Goal: Task Accomplishment & Management: Complete application form

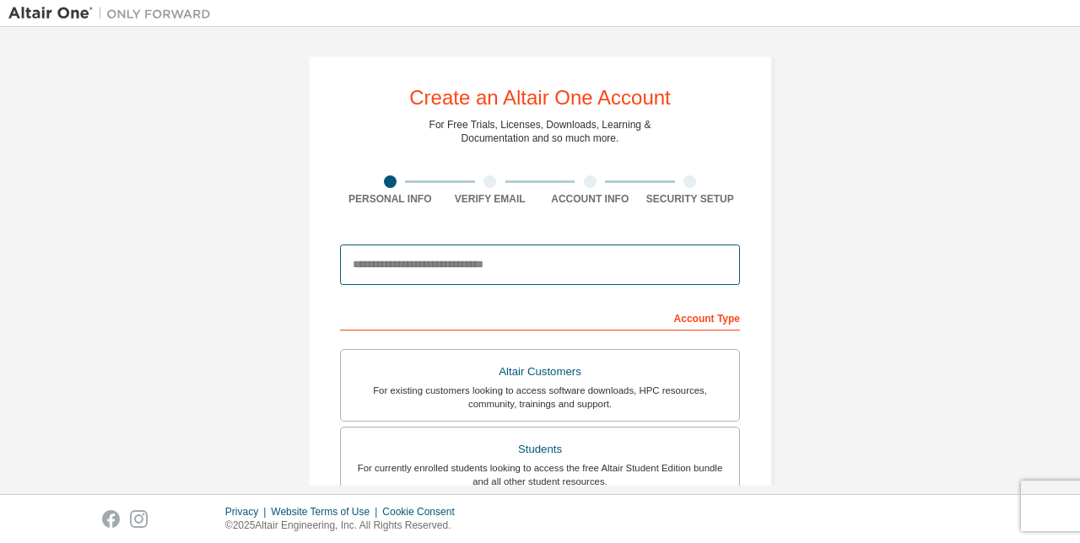
click at [446, 264] on input "email" at bounding box center [540, 265] width 400 height 40
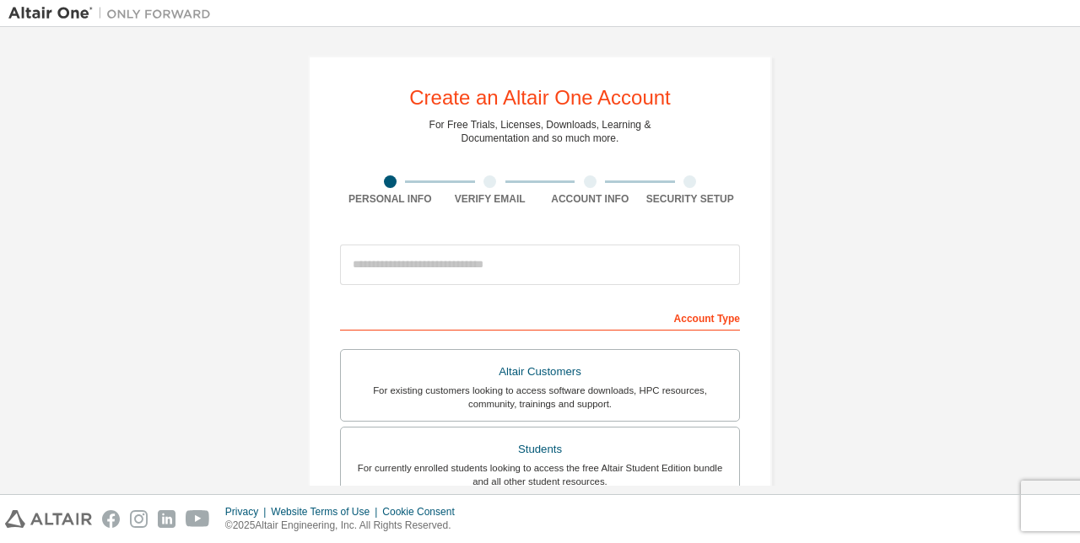
click at [872, 299] on div "Create an Altair One Account For Free Trials, Licenses, Downloads, Learning & D…" at bounding box center [539, 481] width 1063 height 893
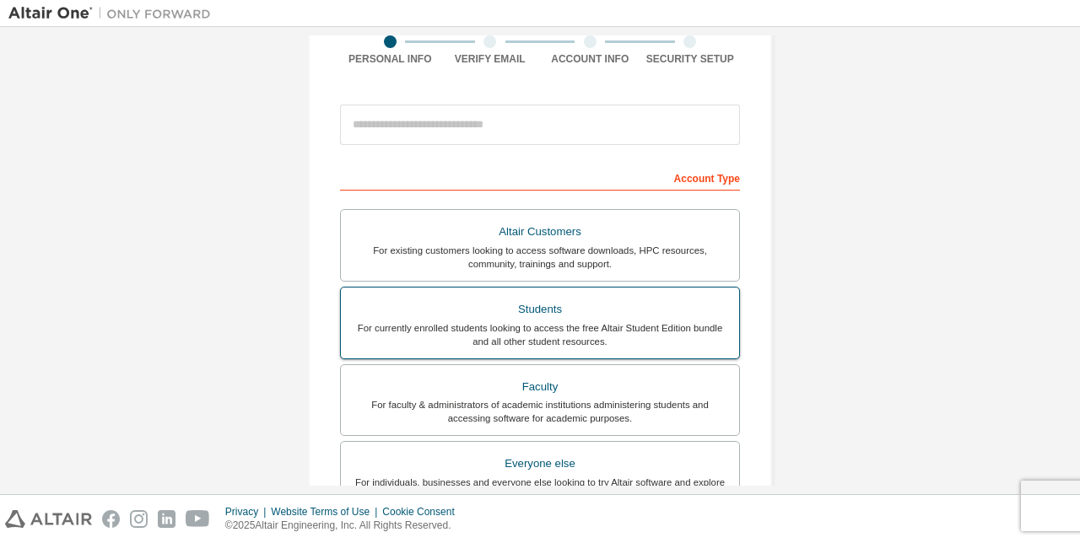
scroll to position [169, 0]
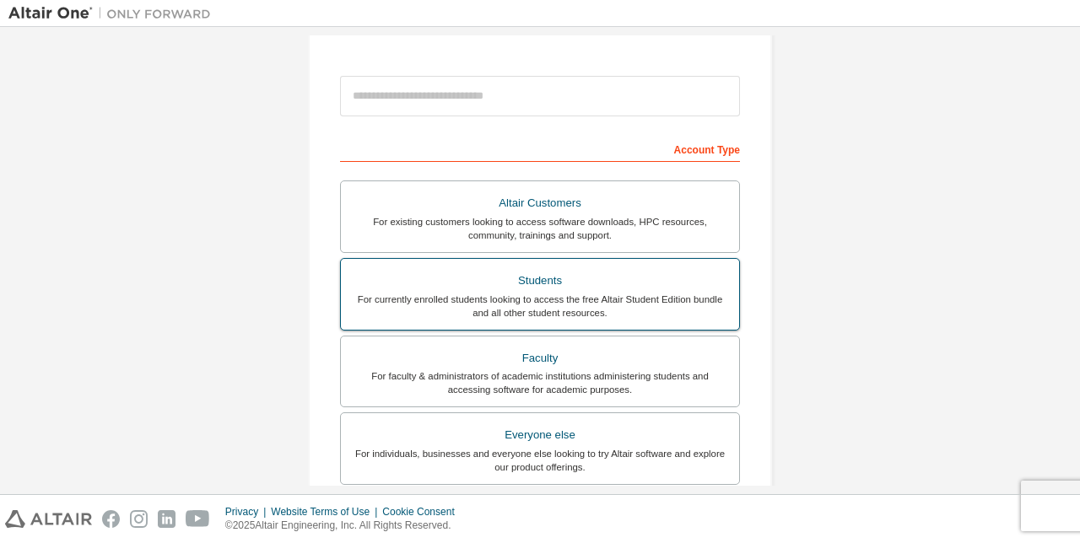
click at [613, 375] on div "For faculty & administrators of academic institutions administering students an…" at bounding box center [540, 383] width 378 height 27
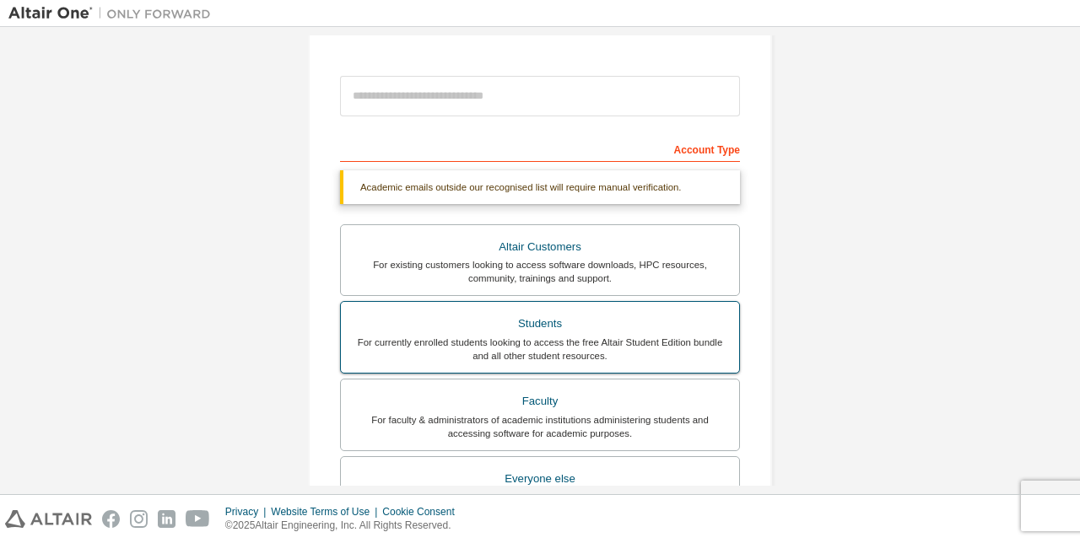
click at [587, 332] on div "Students" at bounding box center [540, 324] width 378 height 24
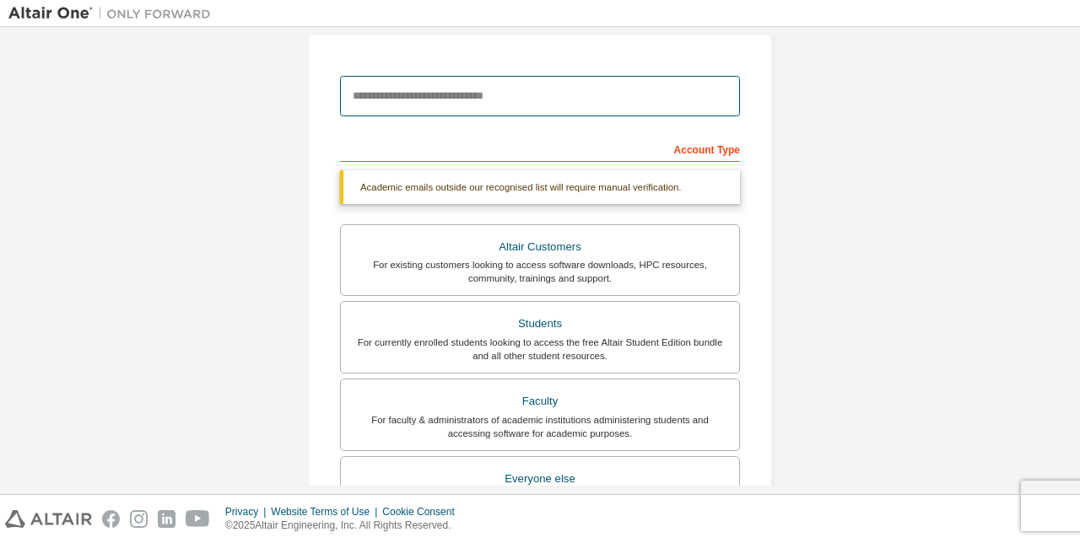
click at [537, 109] on input "email" at bounding box center [540, 96] width 400 height 40
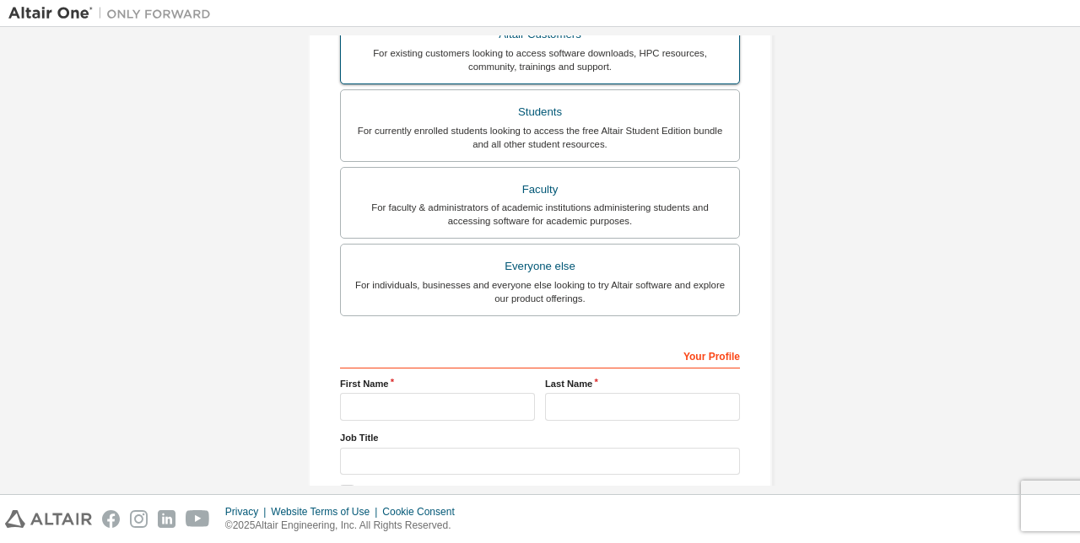
scroll to position [422, 0]
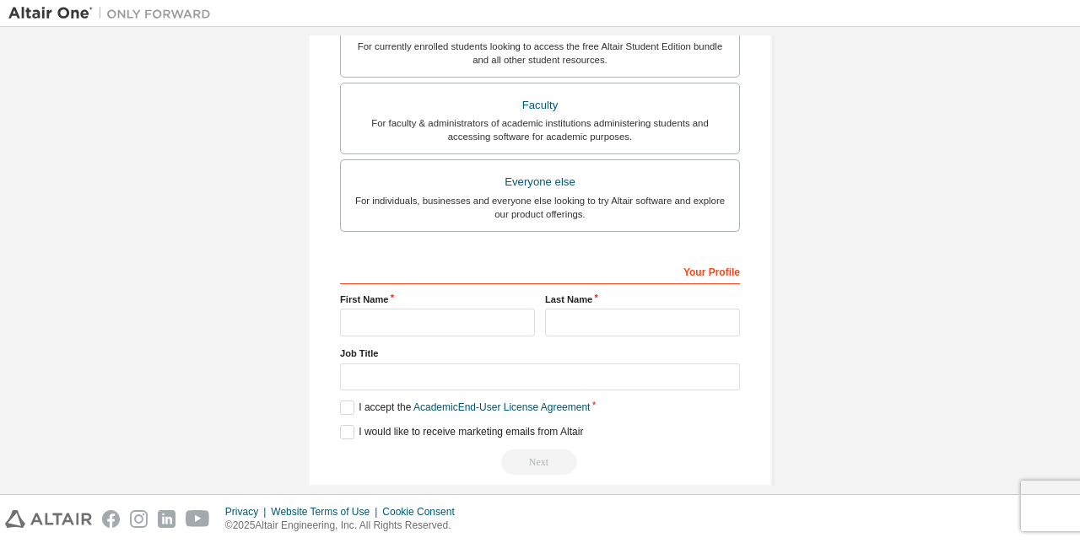
type input "**********"
click at [471, 324] on input "text" at bounding box center [437, 323] width 195 height 28
type input "******"
click at [565, 321] on input "text" at bounding box center [642, 323] width 195 height 28
type input "******"
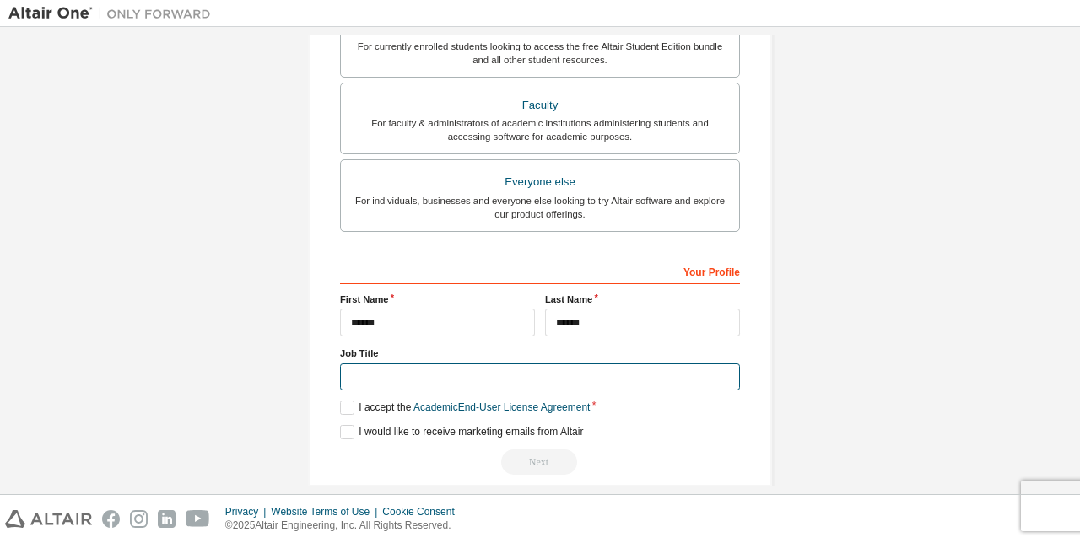
click at [403, 381] on input "text" at bounding box center [540, 378] width 400 height 28
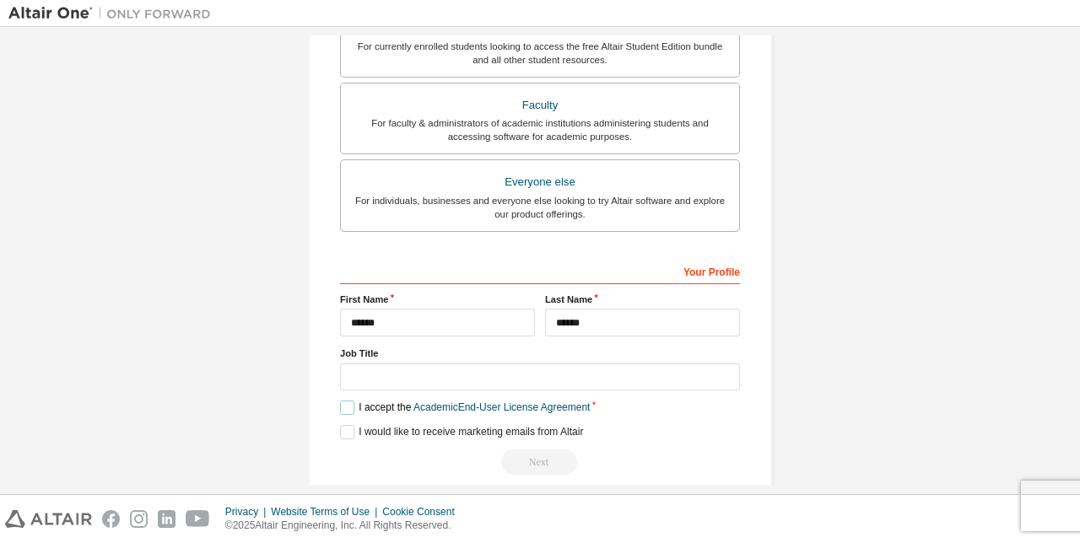
click at [340, 403] on label "I accept the Academic End-User License Agreement" at bounding box center [465, 408] width 250 height 14
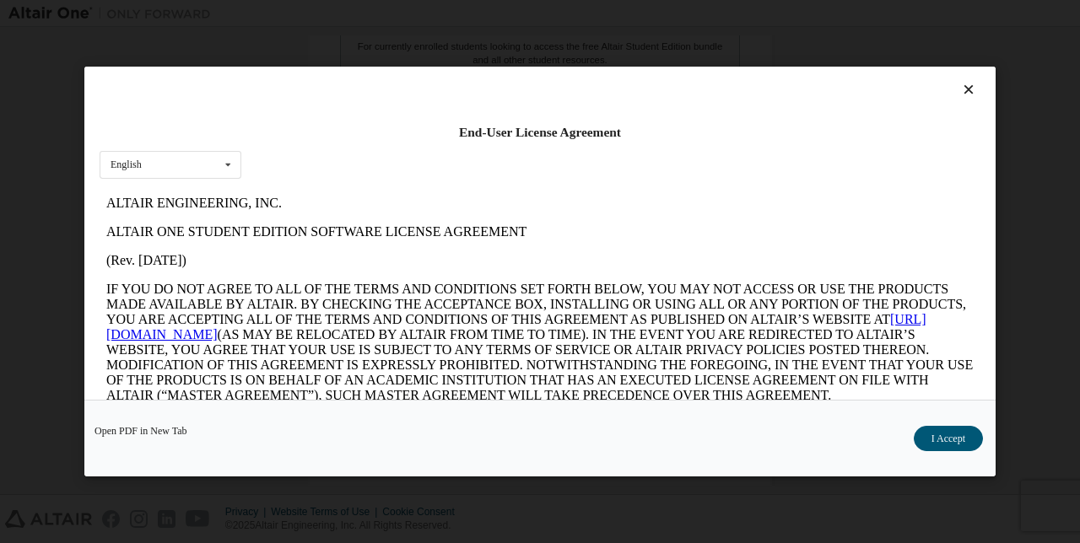
scroll to position [0, 0]
click at [960, 94] on icon at bounding box center [969, 89] width 18 height 15
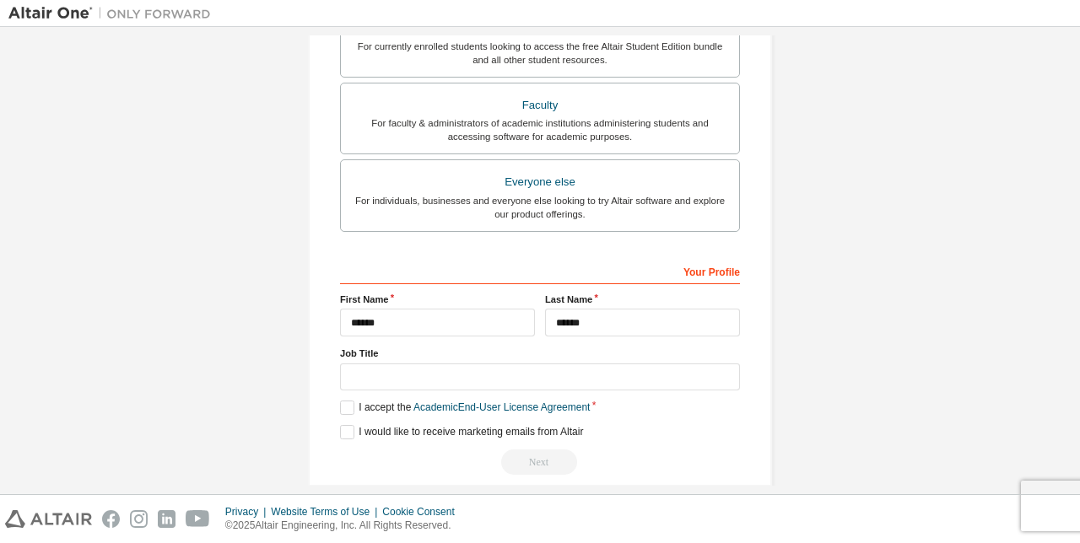
click at [334, 405] on div "**********" at bounding box center [540, 60] width 464 height 853
click at [340, 409] on label "I accept the Academic End-User License Agreement" at bounding box center [465, 408] width 250 height 14
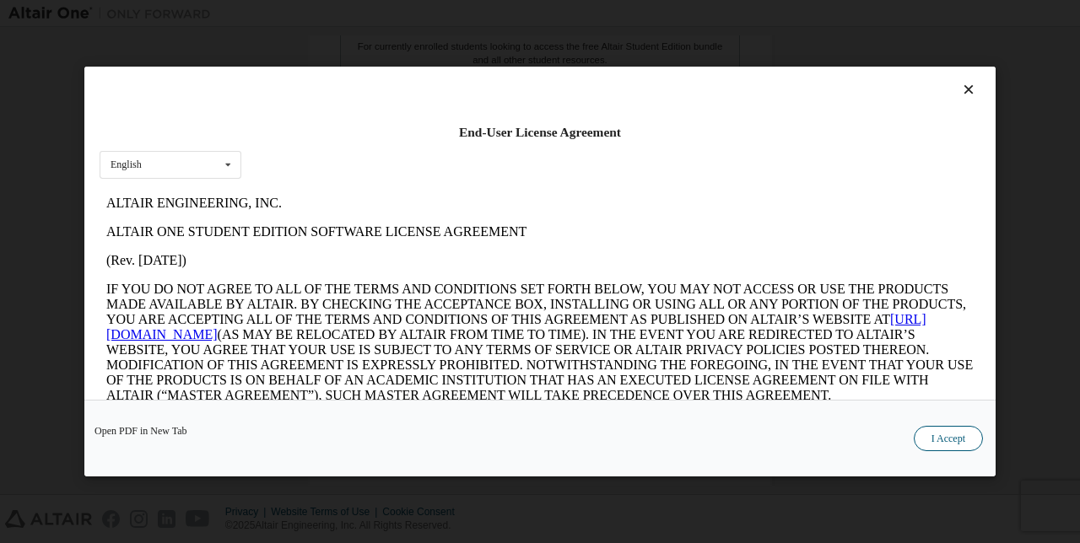
click at [935, 438] on button "I Accept" at bounding box center [948, 438] width 69 height 25
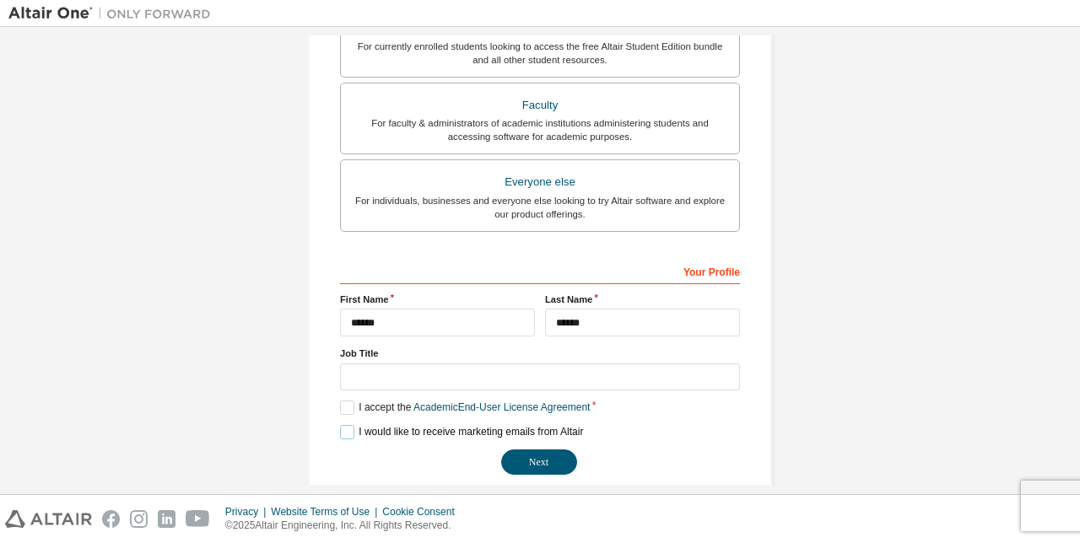
click at [340, 427] on label "I would like to receive marketing emails from Altair" at bounding box center [461, 432] width 243 height 14
click at [537, 457] on button "Next" at bounding box center [539, 462] width 76 height 25
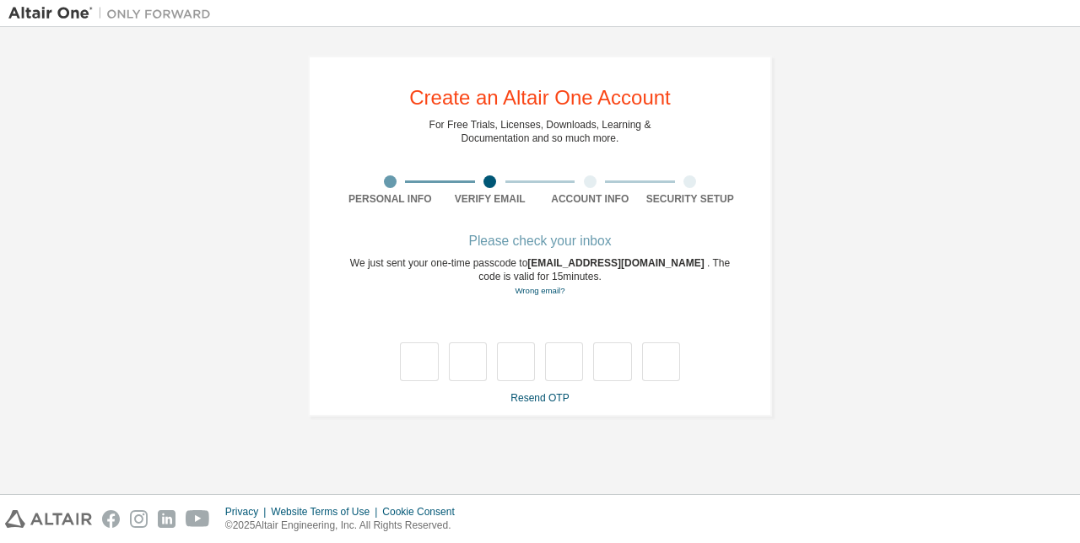
type input "*"
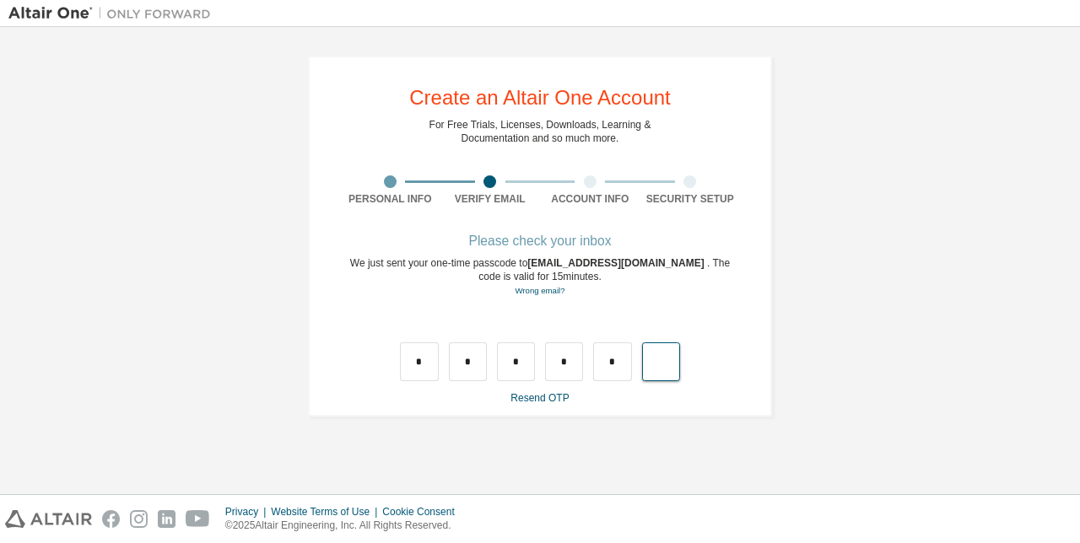
type input "*"
